Goal: Find specific page/section: Find specific page/section

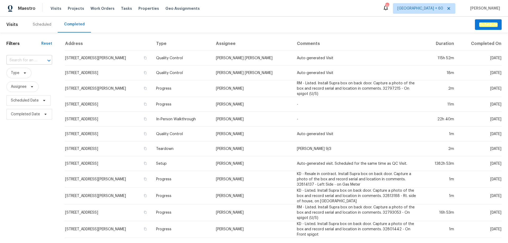
click at [31, 62] on input "text" at bounding box center [21, 60] width 31 height 8
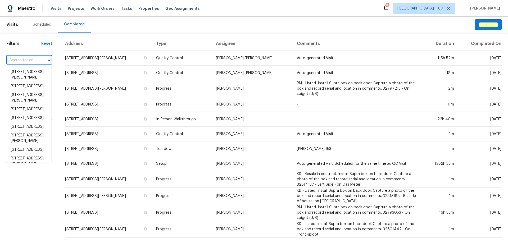
paste input "[STREET_ADDRESS]"
type input "[STREET_ADDRESS]"
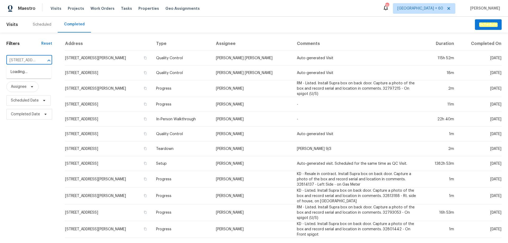
scroll to position [0, 43]
click at [37, 74] on li "[STREET_ADDRESS]" at bounding box center [28, 72] width 45 height 9
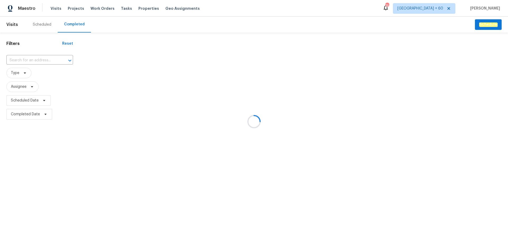
type input "[STREET_ADDRESS]"
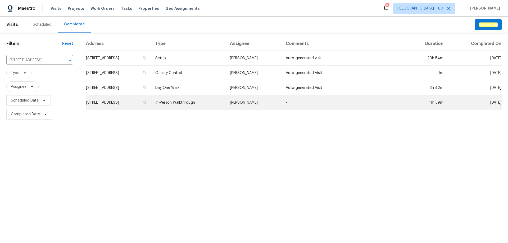
click at [136, 105] on td "[STREET_ADDRESS]" at bounding box center [118, 102] width 65 height 15
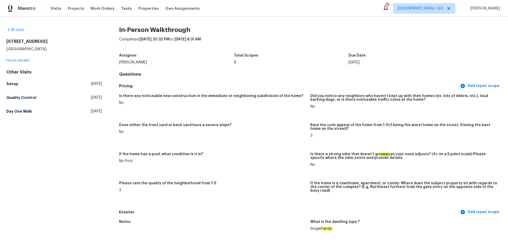
scroll to position [132, 0]
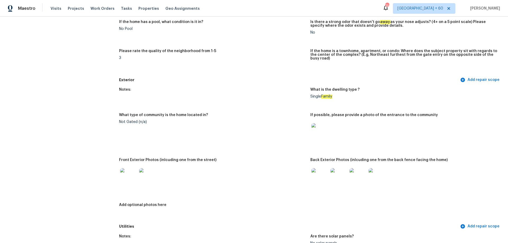
click at [322, 169] on img at bounding box center [320, 176] width 17 height 17
click at [57, 9] on span "Visits" at bounding box center [56, 8] width 11 height 5
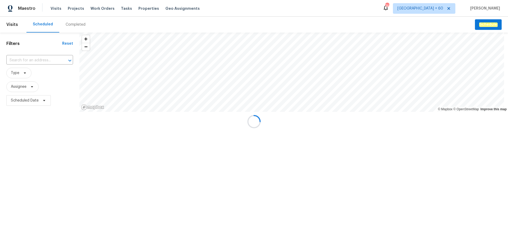
click at [71, 23] on div at bounding box center [254, 121] width 508 height 243
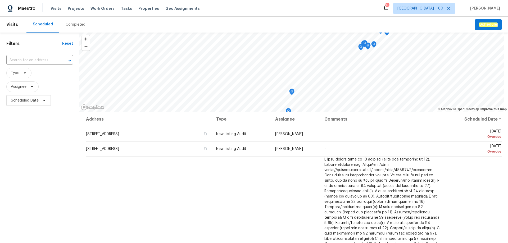
click at [71, 23] on div "Completed" at bounding box center [76, 24] width 20 height 5
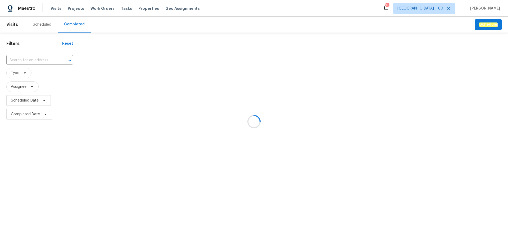
click at [30, 61] on div at bounding box center [254, 121] width 508 height 243
click at [24, 59] on div at bounding box center [254, 121] width 508 height 243
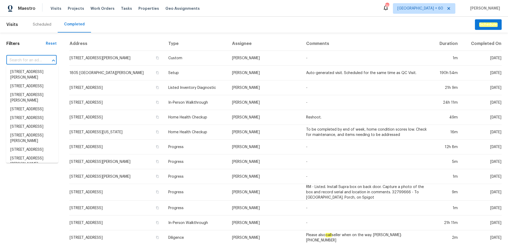
click at [25, 59] on input "text" at bounding box center [23, 60] width 35 height 8
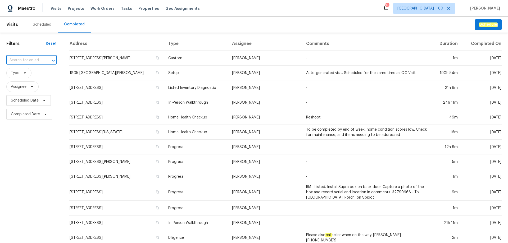
paste input "[STREET_ADDRESS]"
type input "[STREET_ADDRESS]"
click at [37, 74] on li "[STREET_ADDRESS]" at bounding box center [32, 72] width 52 height 9
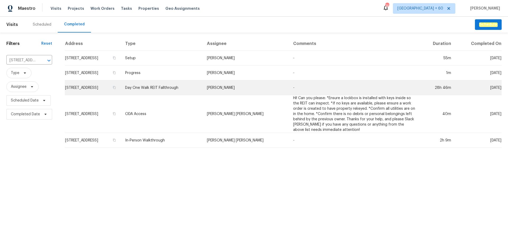
click at [119, 88] on td "[STREET_ADDRESS]" at bounding box center [93, 87] width 56 height 15
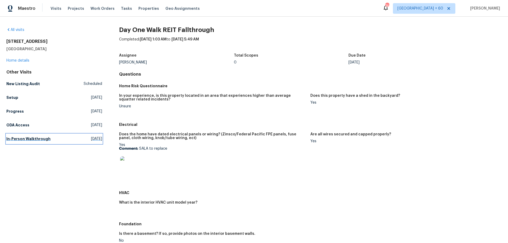
click at [59, 137] on link "In-Person Walkthrough [DATE]" at bounding box center [54, 139] width 96 height 10
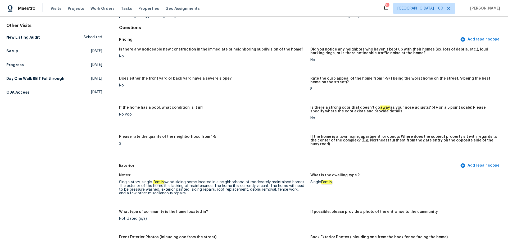
scroll to position [159, 0]
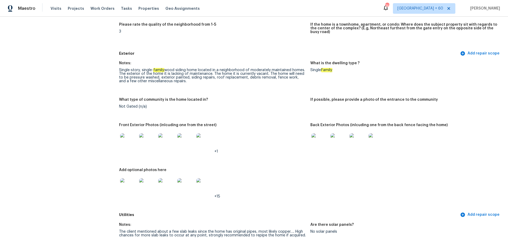
click at [321, 137] on img at bounding box center [320, 141] width 17 height 17
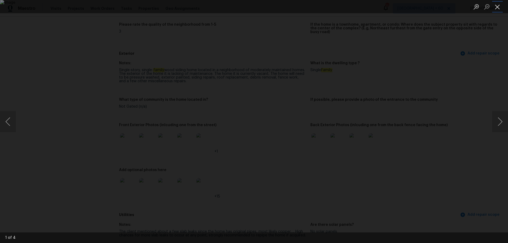
click at [496, 7] on button "Close lightbox" at bounding box center [497, 6] width 11 height 9
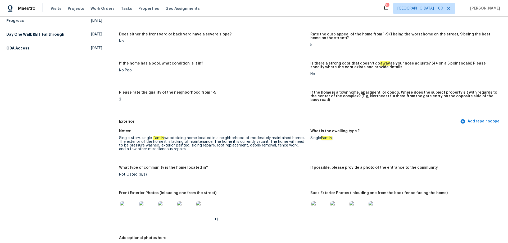
scroll to position [0, 0]
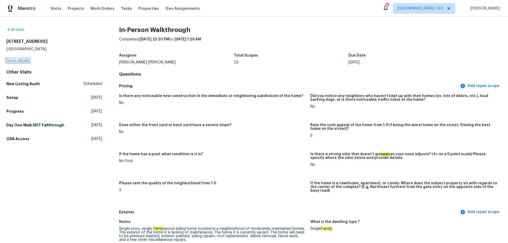
click at [27, 61] on link "Home details" at bounding box center [17, 61] width 23 height 4
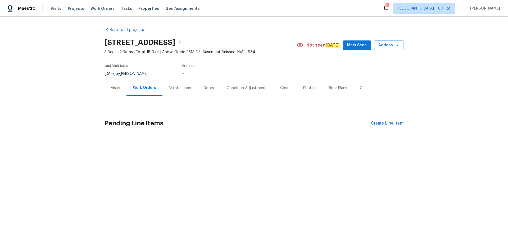
click at [303, 89] on div "Photos" at bounding box center [309, 87] width 12 height 5
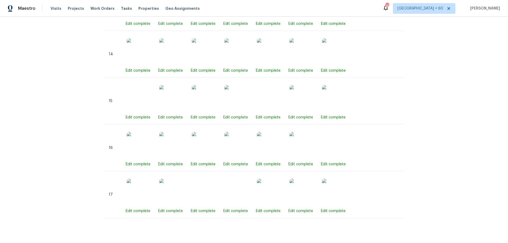
scroll to position [937, 0]
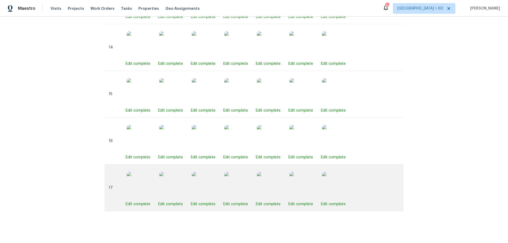
click at [240, 184] on img at bounding box center [237, 185] width 26 height 26
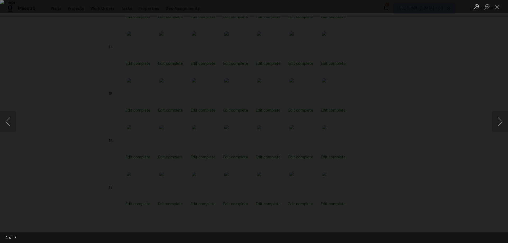
click at [100, 145] on div "Lightbox" at bounding box center [254, 121] width 508 height 243
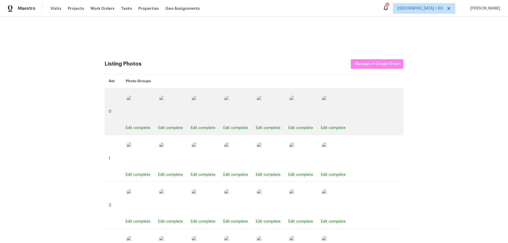
scroll to position [185, 0]
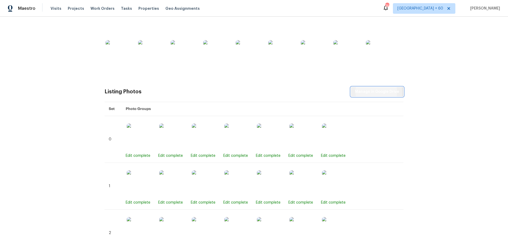
click at [375, 92] on span "Manage in Google Drive" at bounding box center [377, 92] width 44 height 7
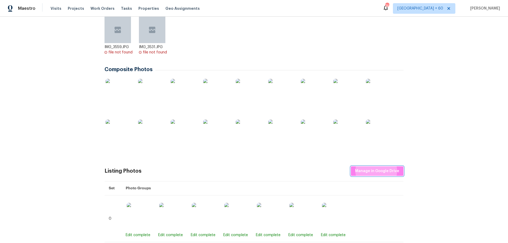
scroll to position [0, 0]
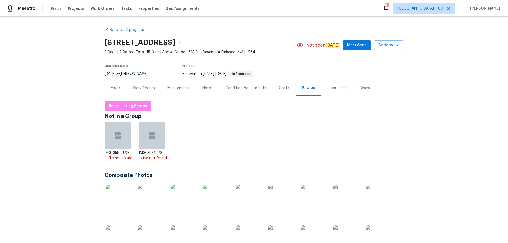
drag, startPoint x: 117, startPoint y: 89, endPoint x: 120, endPoint y: 93, distance: 4.5
click at [117, 89] on div "Visits" at bounding box center [115, 87] width 9 height 5
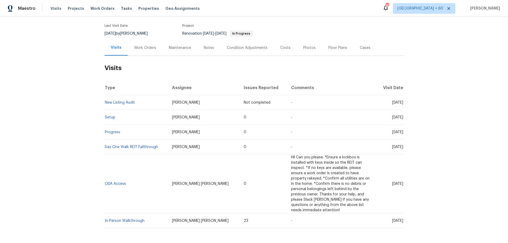
scroll to position [65, 0]
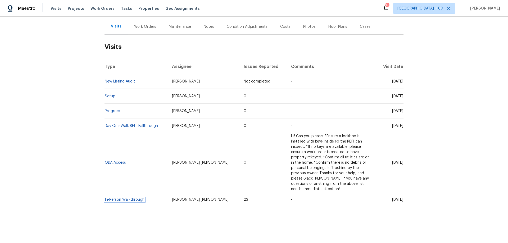
click at [124, 198] on link "In-Person Walkthrough" at bounding box center [125, 200] width 40 height 4
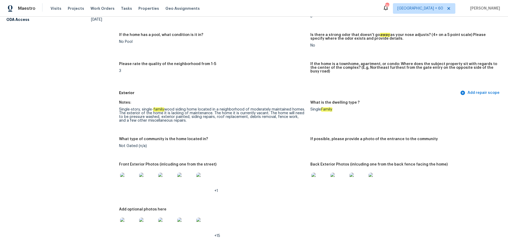
scroll to position [185, 0]
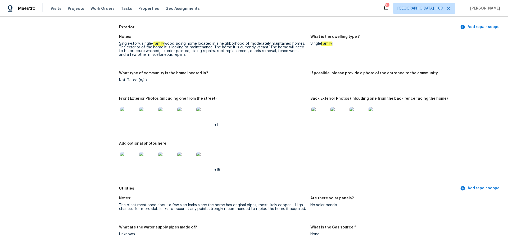
click at [312, 110] on img at bounding box center [320, 115] width 17 height 17
